Goal: Answer question/provide support

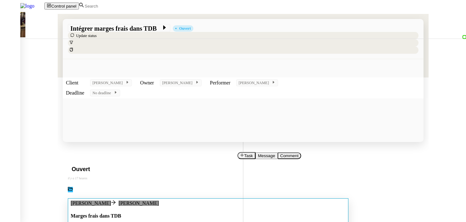
click at [249, 207] on div "Marges frais dans TDB •••" at bounding box center [208, 216] width 275 height 19
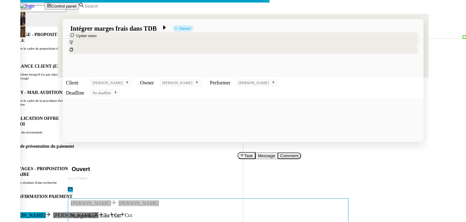
scroll to position [0, 13]
click at [59, 132] on nz-modal-container "Service TA - VOYAGE - PROPOSITION GLOBALE A utiliser dans le cadre de propositi…" at bounding box center [233, 154] width 466 height 309
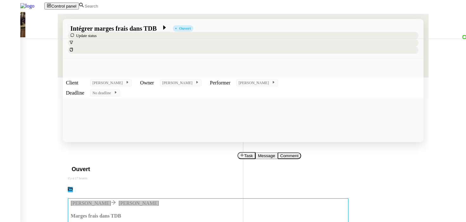
click at [244, 154] on span "Task" at bounding box center [248, 156] width 9 height 5
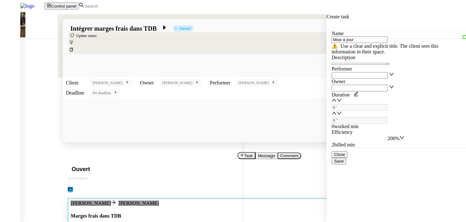
type input "Mise à jour"
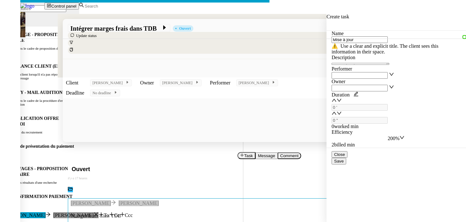
scroll to position [0, 13]
